Goal: Browse casually: Explore the website without a specific task or goal

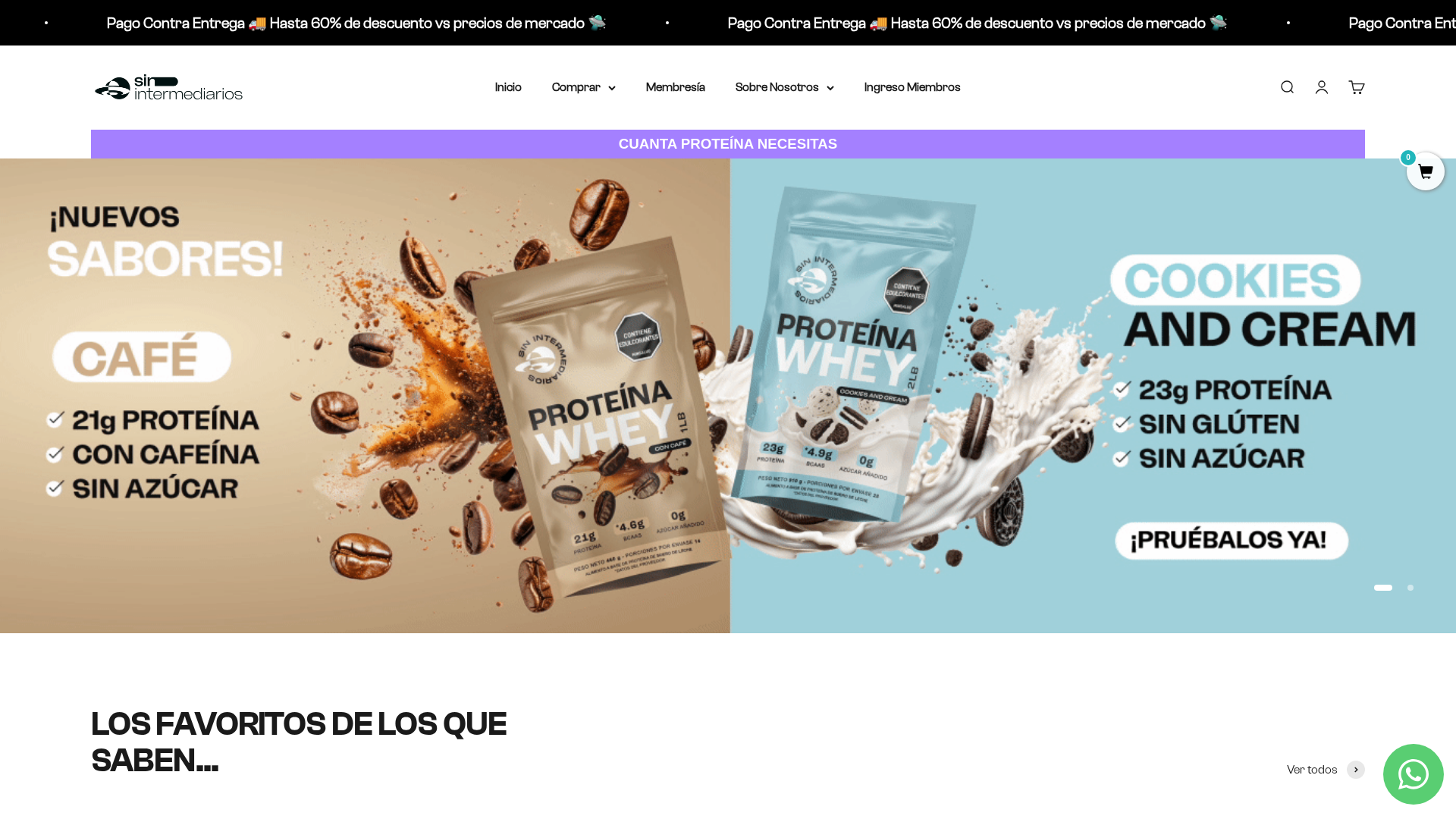
scroll to position [150, 0]
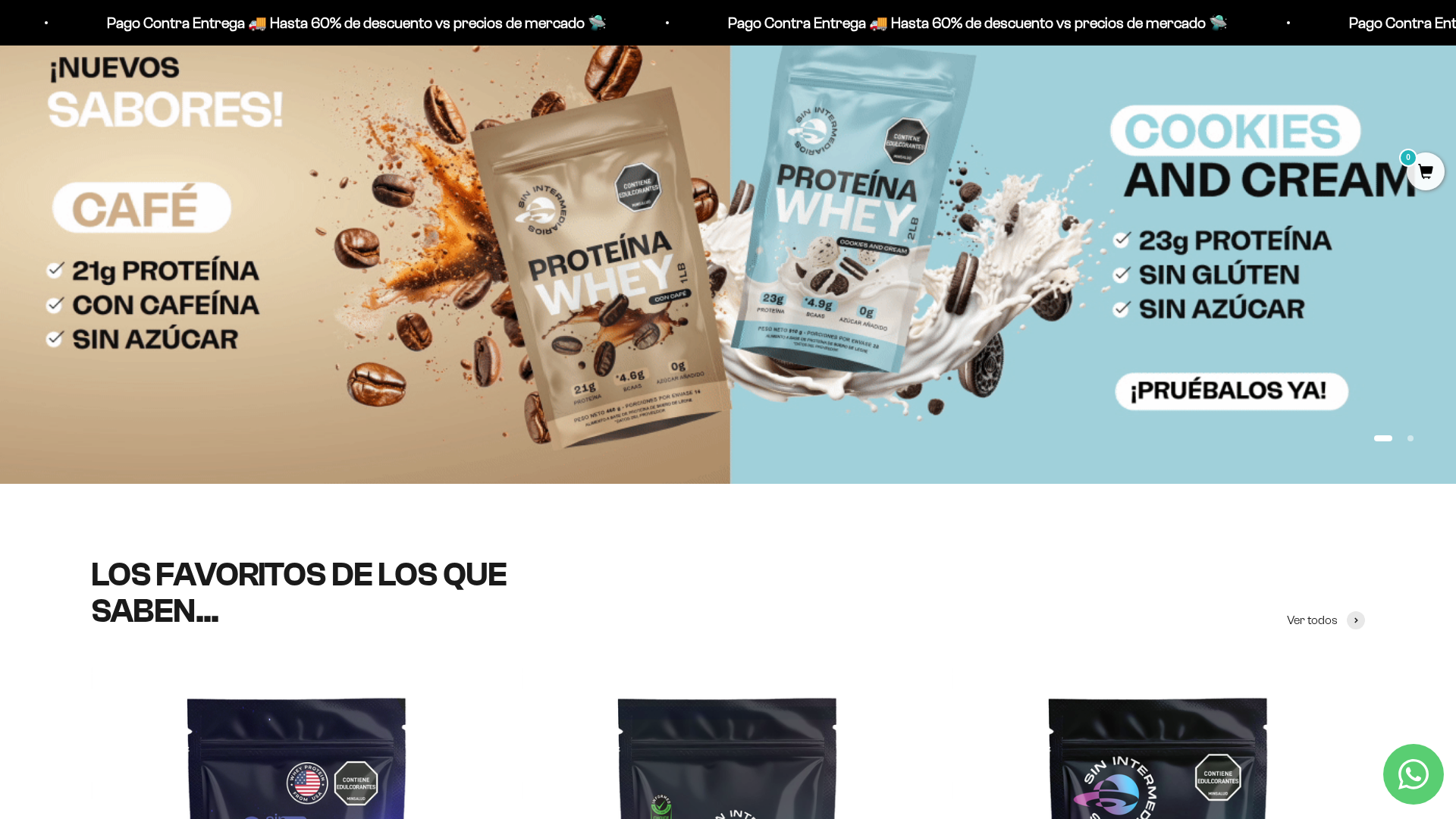
scroll to position [243, 0]
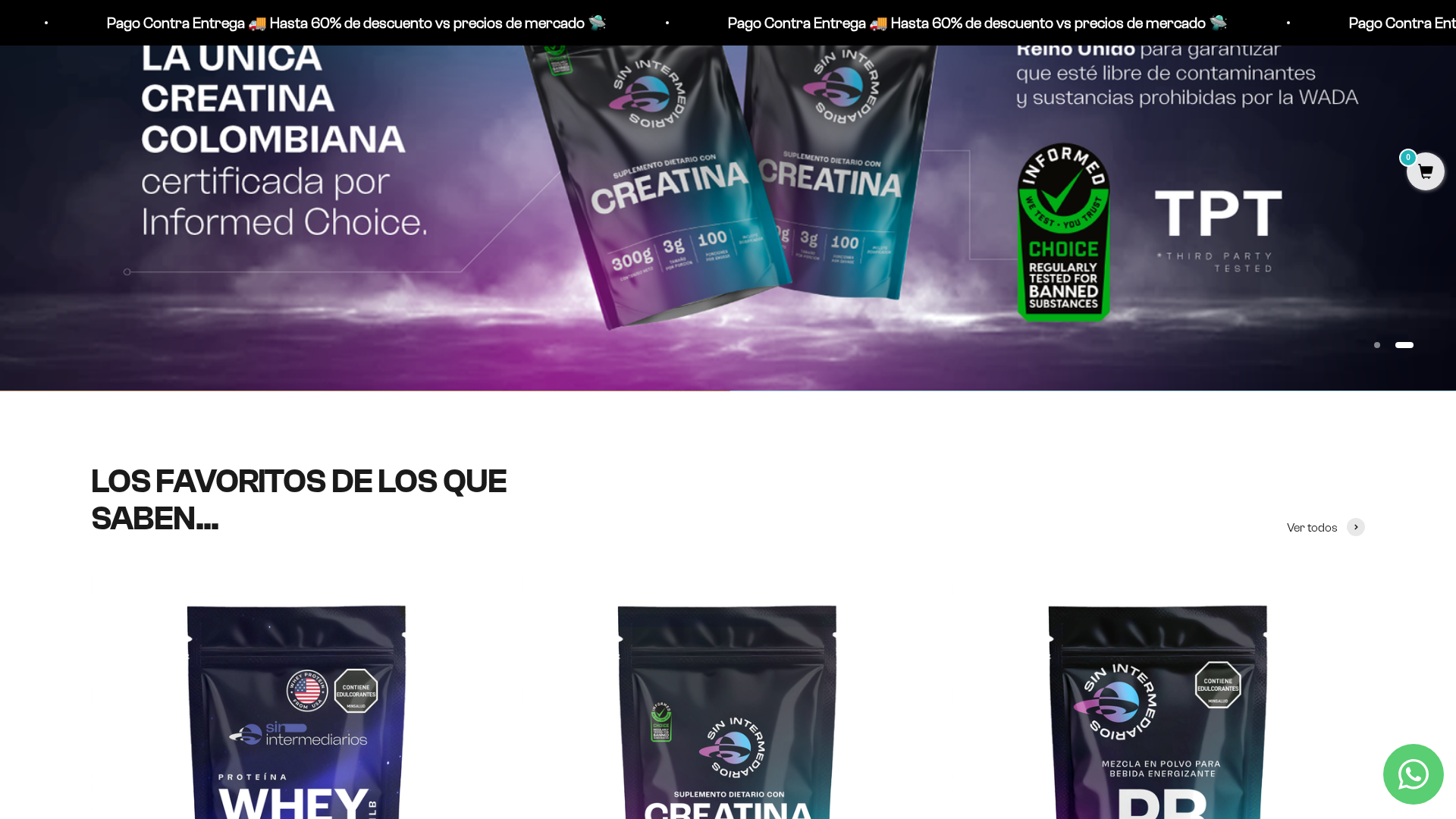
scroll to position [380, 0]
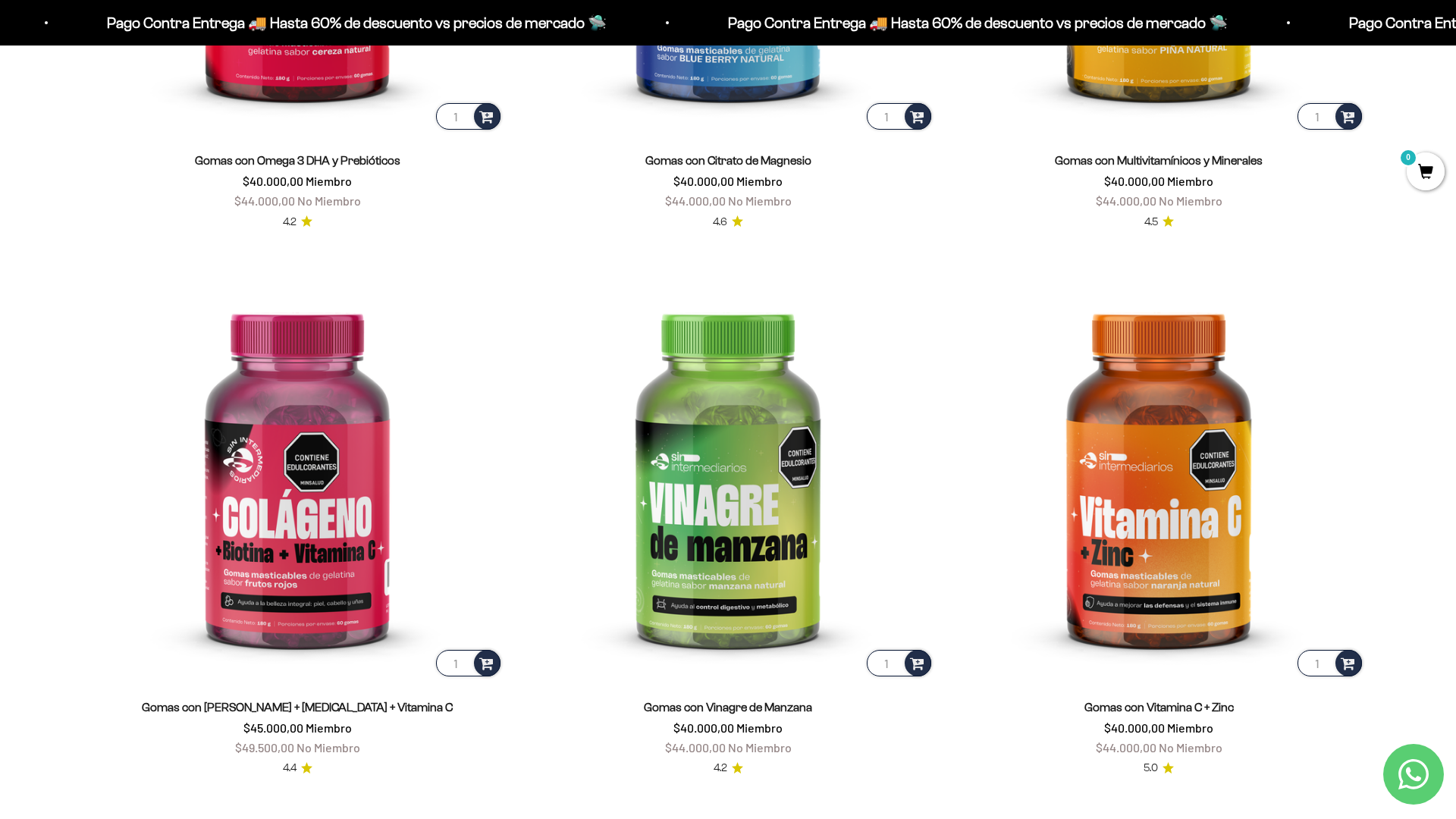
click at [1160, 212] on div "Gomas con Multivitamínicos y Minerales $40.000,00 Miembro $44.000,00 No Miembro…" at bounding box center [1158, 182] width 412 height 98
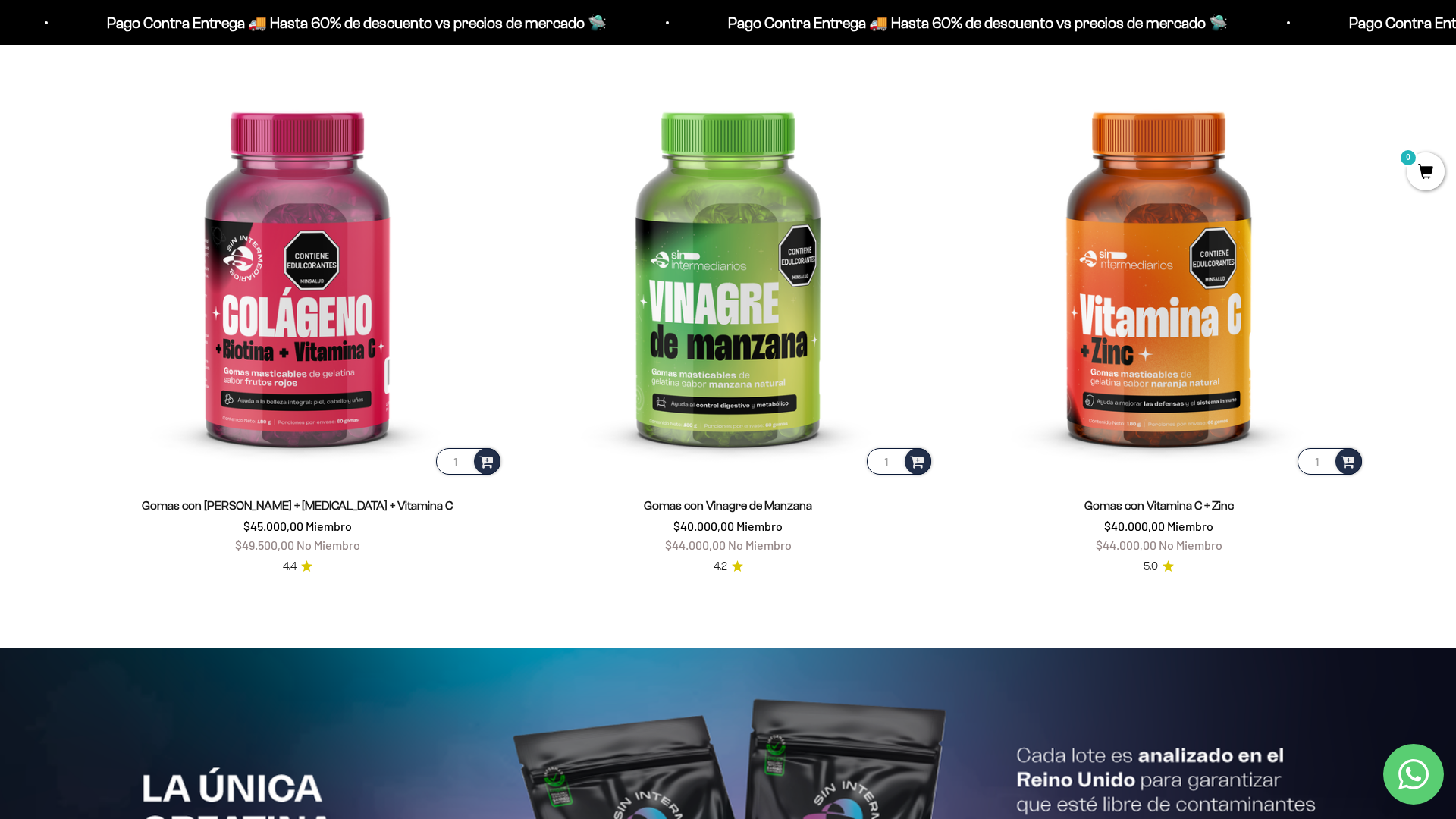
click at [1455, 34] on html "Ir al contenido Pago Contra Entrega 🚚 Hasta 60% de descuento vs precios [PERSON…" at bounding box center [728, 653] width 1456 height 7324
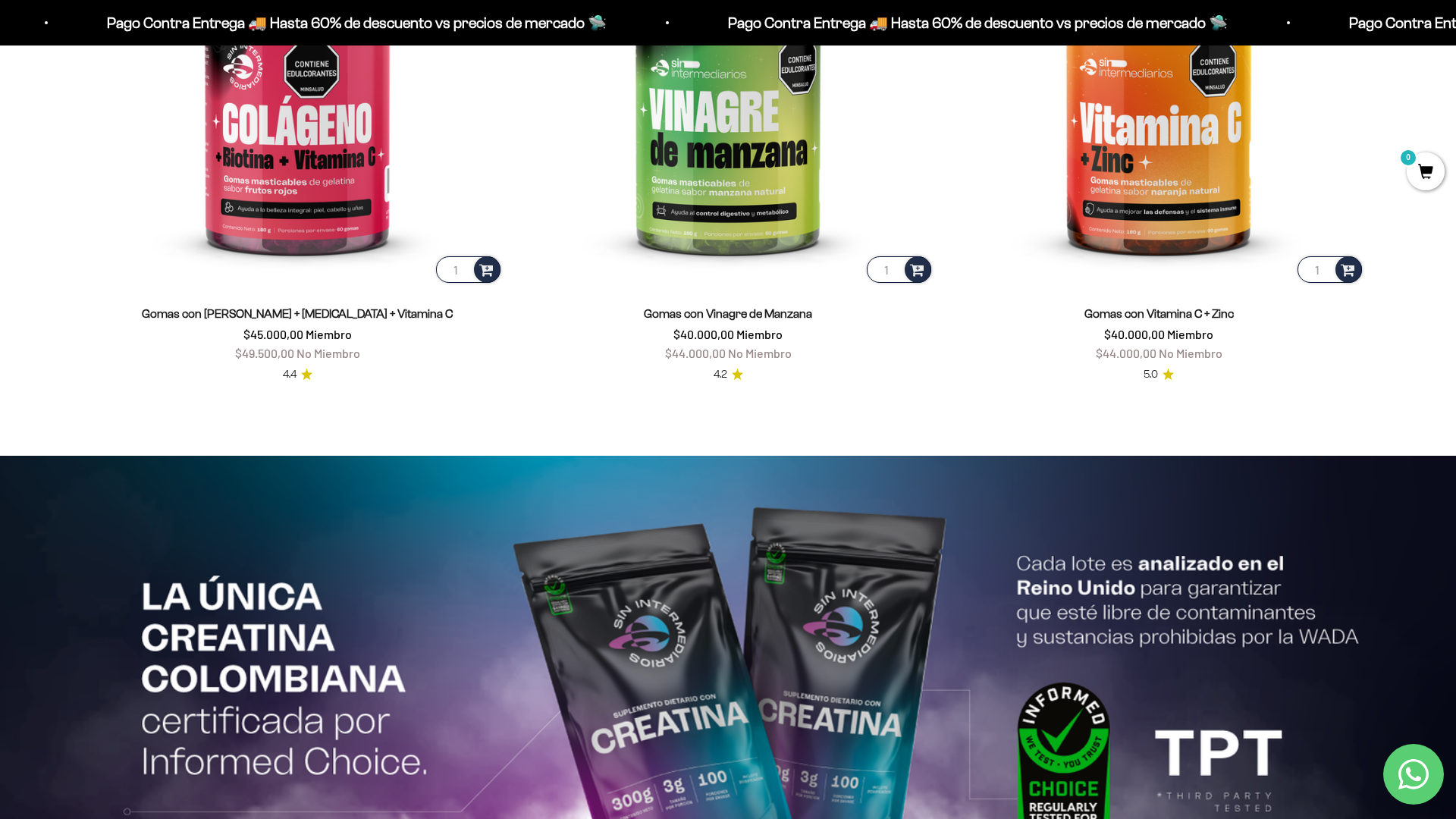
click at [1455, 34] on html "Ir al contenido Pago Contra Entrega 🚚 Hasta 60% de descuento vs precios [PERSON…" at bounding box center [728, 461] width 1456 height 7324
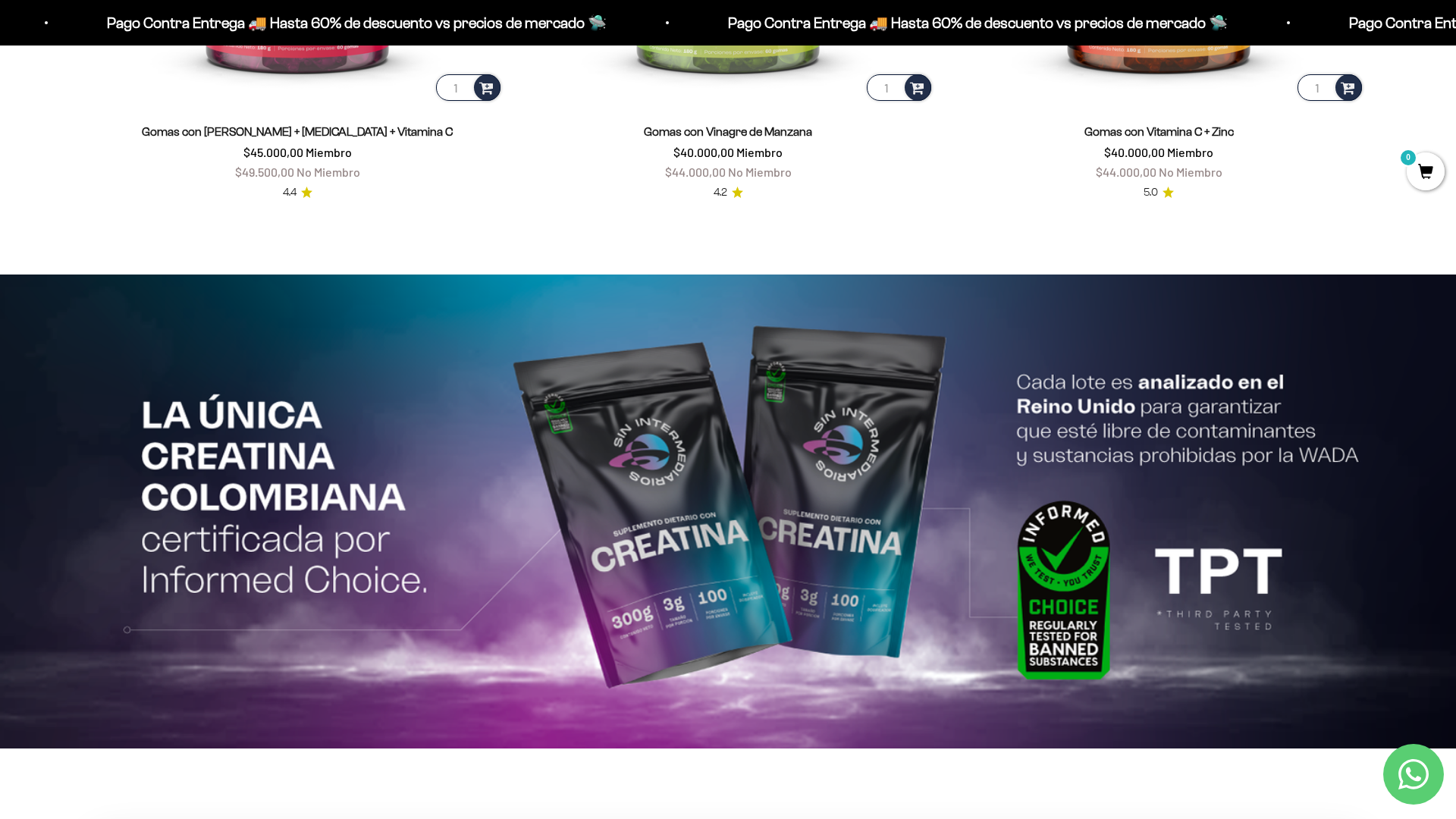
click at [1455, 34] on html "Ir al contenido Pago Contra Entrega 🚚 Hasta 60% de descuento vs precios [PERSON…" at bounding box center [728, 279] width 1456 height 7324
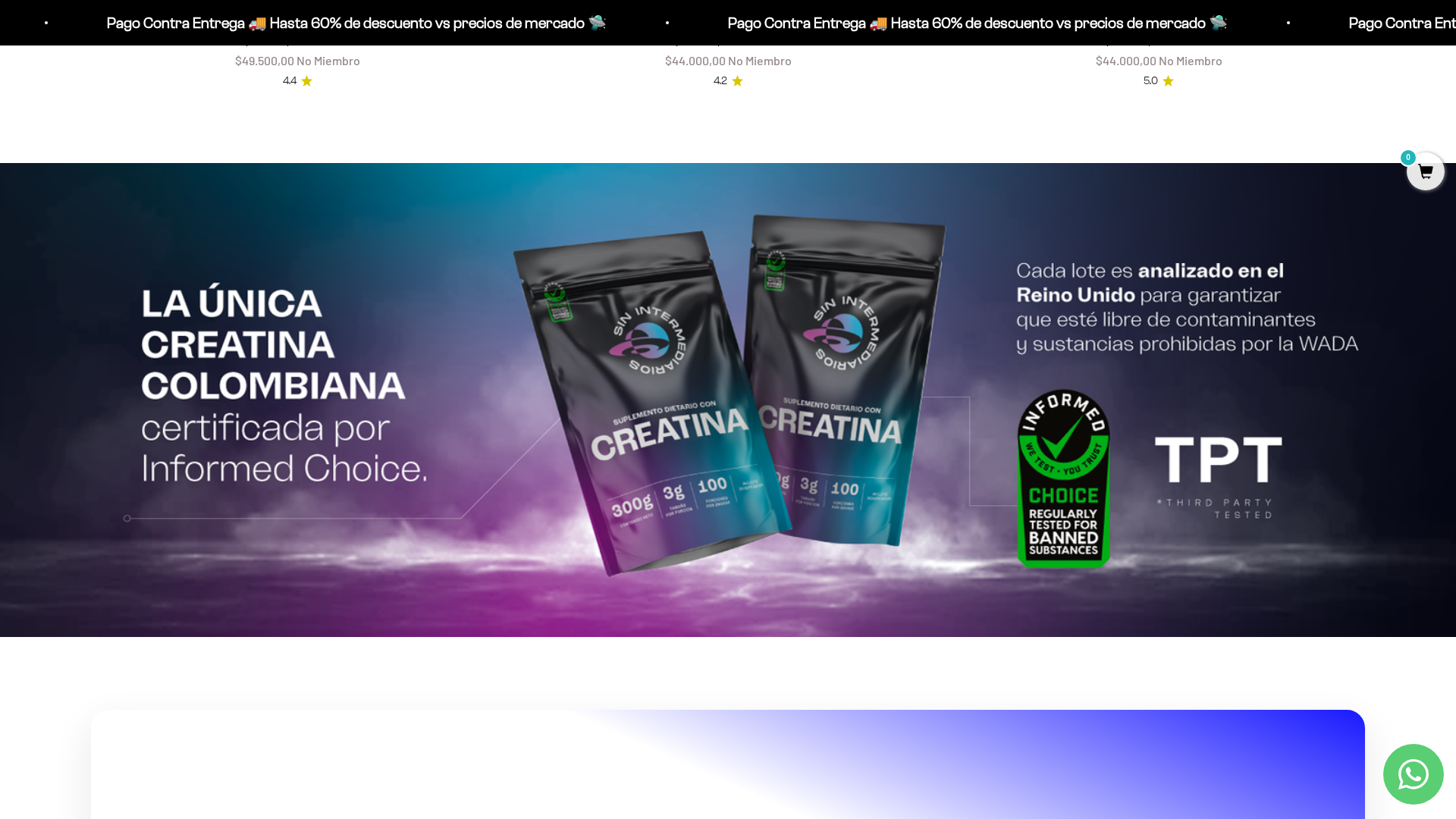
click at [1455, 34] on html "Ir al contenido Pago Contra Entrega 🚚 Hasta 60% de descuento vs precios [PERSON…" at bounding box center [728, 167] width 1456 height 7324
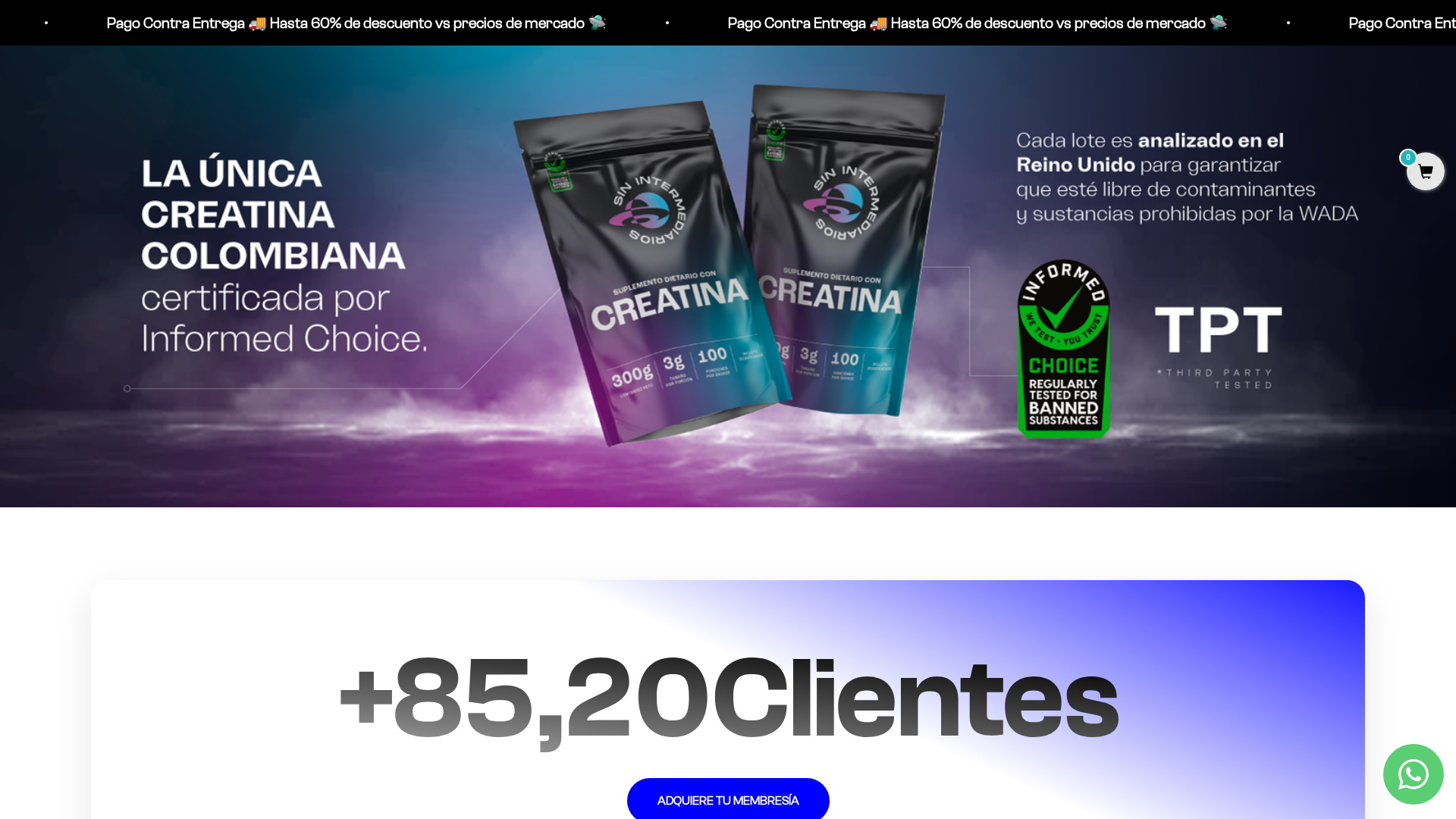
scroll to position [3623, 0]
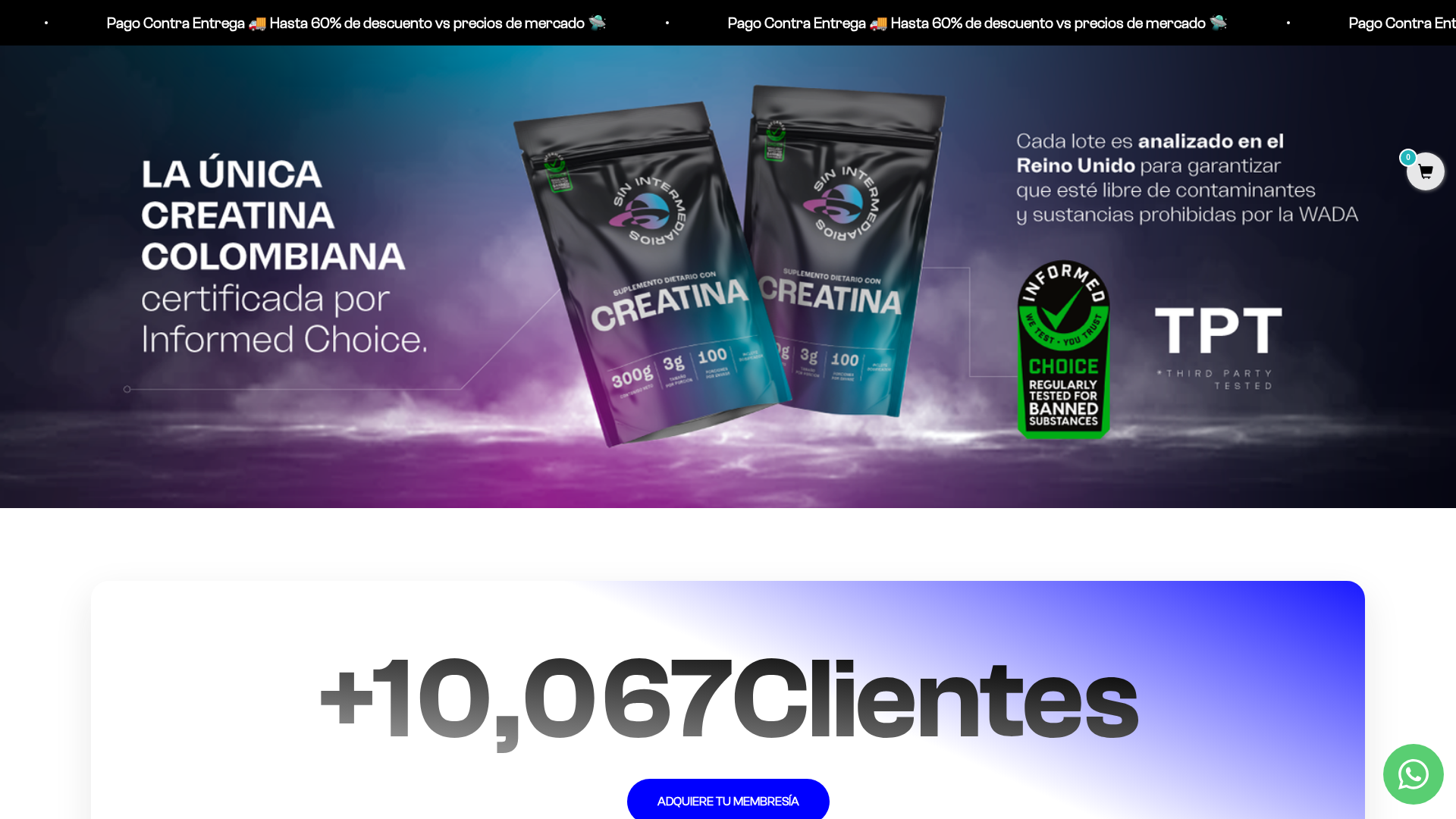
click at [1455, 34] on html "Ir al contenido Pago Contra Entrega 🚚 Hasta 60% de descuento vs precios [PERSON…" at bounding box center [728, 39] width 1456 height 7324
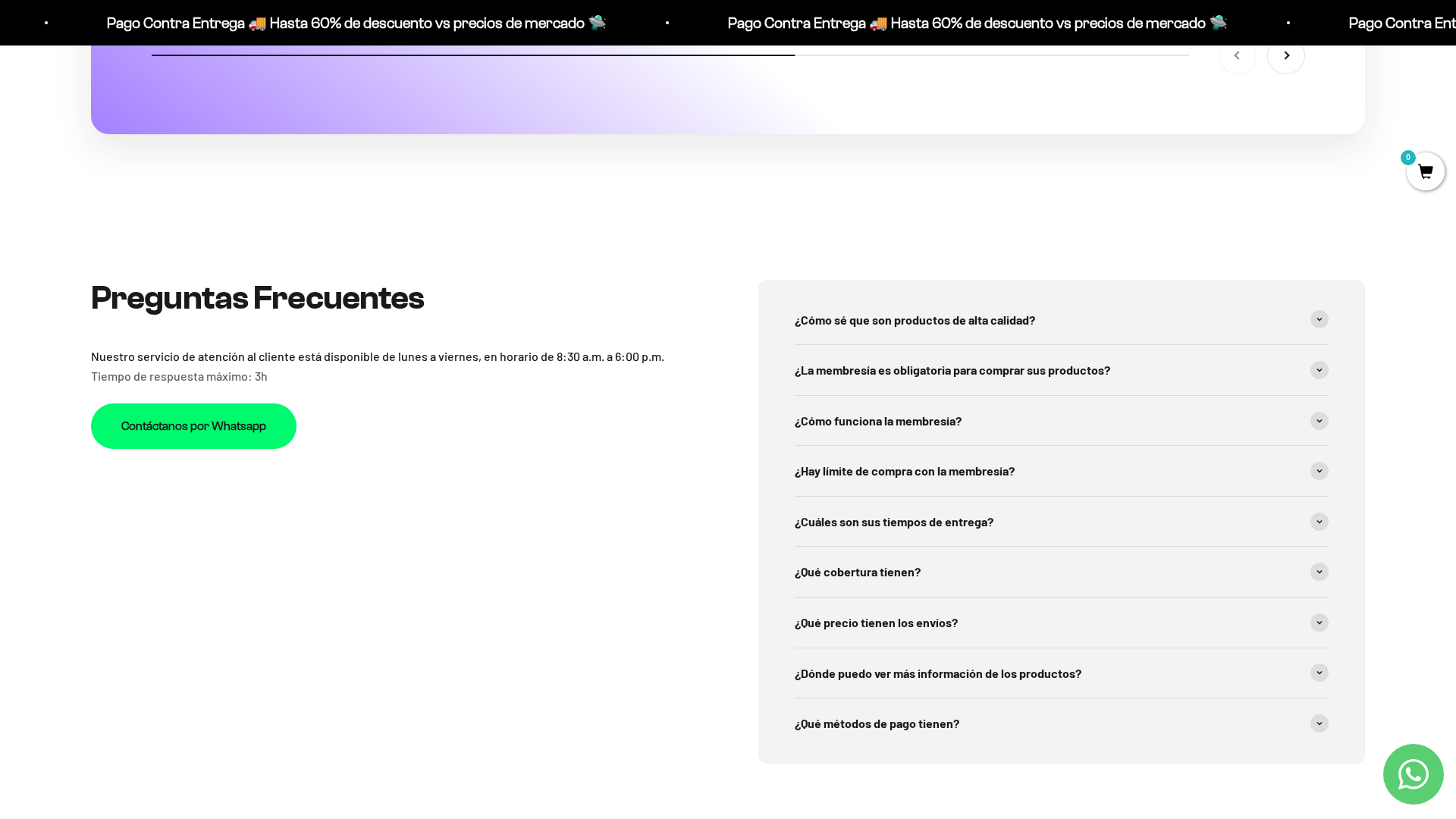
click at [1366, 212] on div "Preguntas Frecuentes Nuestro servicio de atención al cliente está disponible de…" at bounding box center [728, 521] width 1456 height 629
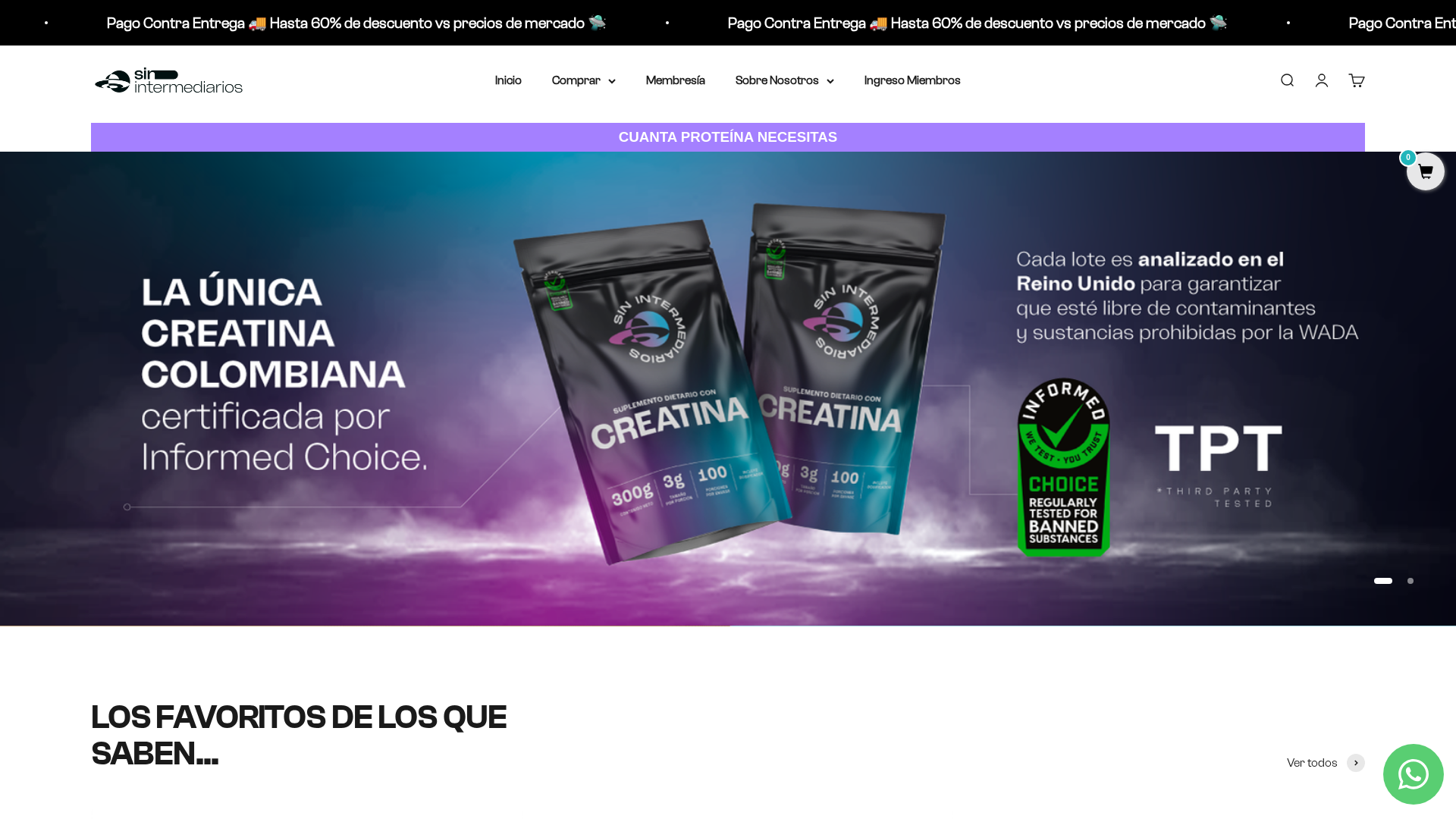
scroll to position [0, 0]
